Goal: Task Accomplishment & Management: Manage account settings

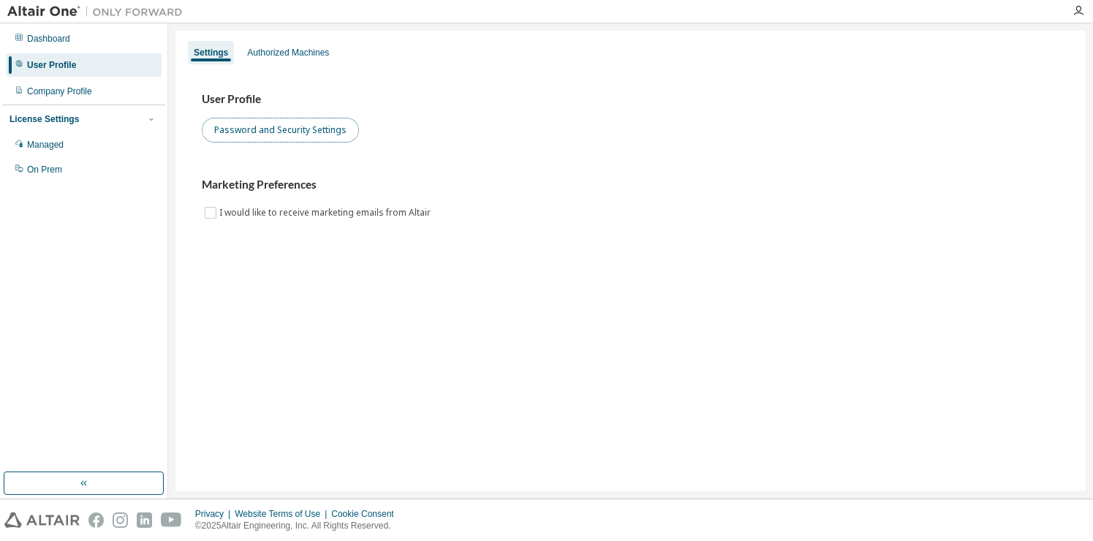
click at [259, 133] on button "Password and Security Settings" at bounding box center [280, 130] width 157 height 25
